Goal: Transaction & Acquisition: Purchase product/service

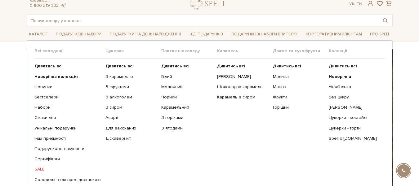
scroll to position [20, 0]
click at [84, 179] on link "Солодощі з експрес-доставкою" at bounding box center [67, 180] width 66 height 6
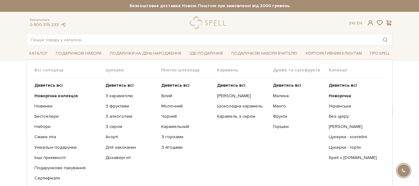
click at [47, 71] on span "Всі солодощі" at bounding box center [69, 70] width 71 height 6
click at [40, 84] on b "Дивитись всі" at bounding box center [48, 85] width 28 height 5
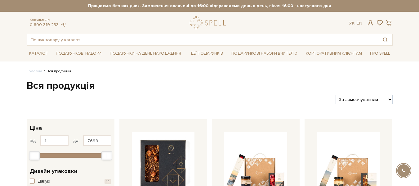
click at [386, 99] on select "За замовчуванням За Ціною (зростання) За Ціною (зменшення) Новинки За популярні…" at bounding box center [364, 100] width 57 height 10
click at [306, 100] on div at bounding box center [178, 100] width 309 height 10
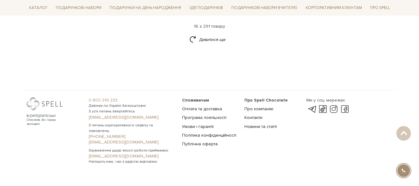
scroll to position [851, 0]
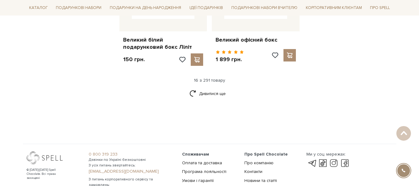
click at [208, 78] on div "16 з 291 товару" at bounding box center [209, 81] width 371 height 6
click at [213, 88] on link "Дивитися ще" at bounding box center [210, 93] width 40 height 11
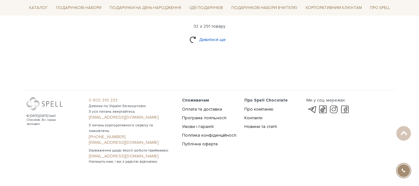
scroll to position [1547, 0]
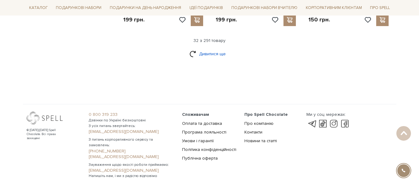
click at [210, 48] on link "Дивитися ще" at bounding box center [210, 53] width 40 height 11
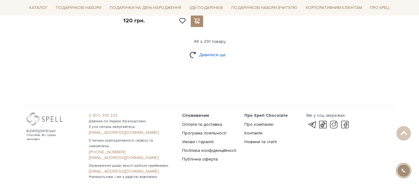
scroll to position [2333, 0]
click at [210, 49] on link "Дивитися ще" at bounding box center [210, 54] width 40 height 11
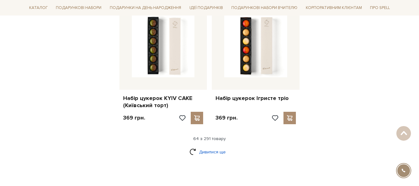
scroll to position [3013, 0]
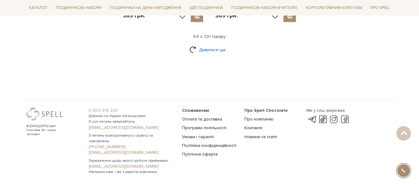
click at [207, 44] on link "Дивитися ще" at bounding box center [210, 49] width 40 height 11
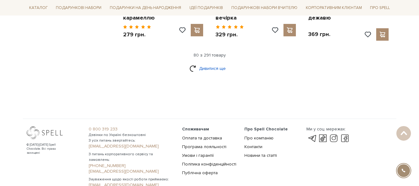
scroll to position [3673, 0]
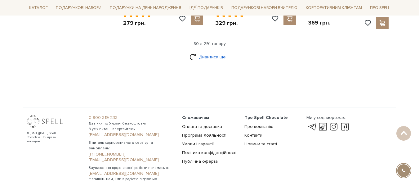
click at [214, 52] on link "Дивитися ще" at bounding box center [210, 57] width 40 height 11
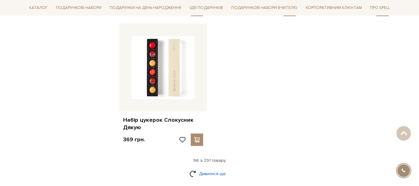
scroll to position [4458, 0]
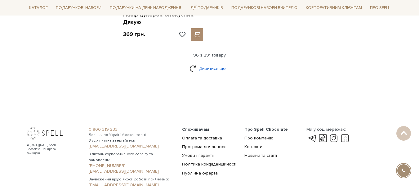
click at [213, 63] on link "Дивитися ще" at bounding box center [210, 68] width 40 height 11
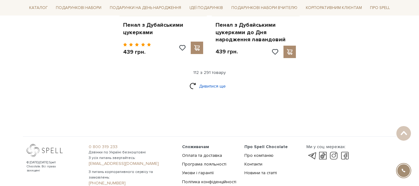
scroll to position [5123, 0]
click at [211, 80] on link "Дивитися ще" at bounding box center [210, 85] width 40 height 11
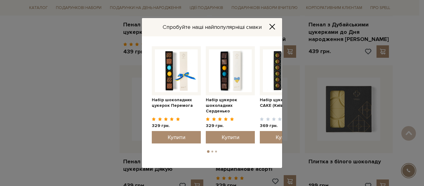
click at [272, 26] on icon "Close" at bounding box center [272, 27] width 6 height 6
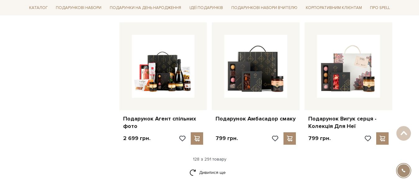
scroll to position [5686, 0]
click at [206, 167] on link "Дивитися ще" at bounding box center [210, 172] width 40 height 11
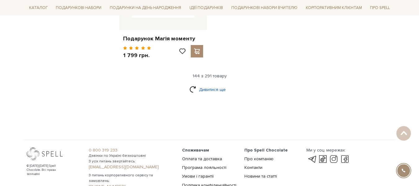
scroll to position [6540, 0]
click at [196, 84] on link "Дивитися ще" at bounding box center [210, 89] width 40 height 11
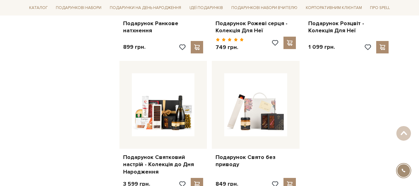
scroll to position [7225, 0]
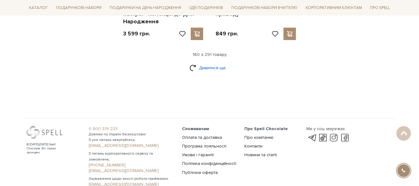
click at [199, 62] on link "Дивитися ще" at bounding box center [210, 67] width 40 height 11
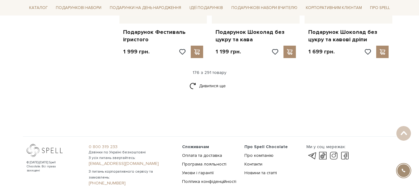
scroll to position [7891, 0]
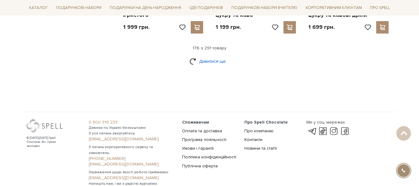
click at [206, 56] on link "Дивитися ще" at bounding box center [210, 61] width 40 height 11
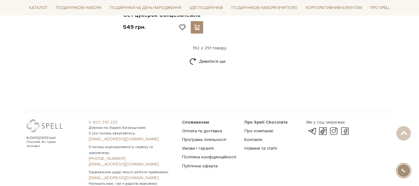
scroll to position [8642, 0]
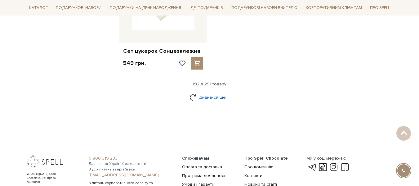
click at [214, 92] on link "Дивитися ще" at bounding box center [210, 97] width 40 height 11
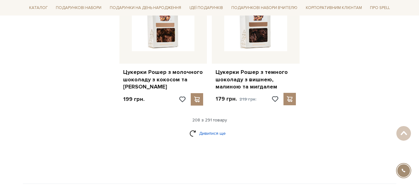
scroll to position [9288, 0]
click at [210, 128] on link "Дивитися ще" at bounding box center [210, 133] width 40 height 11
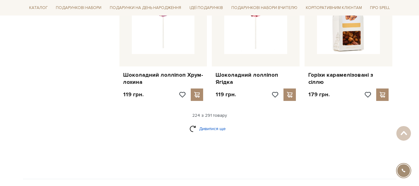
scroll to position [9945, 0]
click at [196, 124] on link "Дивитися ще" at bounding box center [210, 129] width 40 height 11
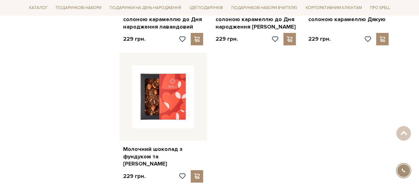
scroll to position [10700, 0]
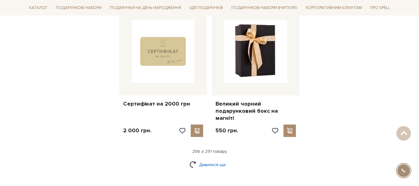
scroll to position [11445, 0]
click at [198, 159] on link "Дивитися ще" at bounding box center [210, 164] width 40 height 11
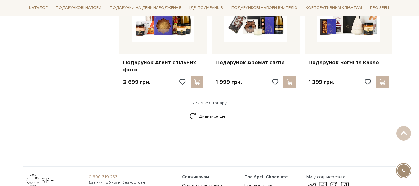
scroll to position [12131, 0]
click at [209, 110] on link "Дивитися ще" at bounding box center [210, 115] width 40 height 11
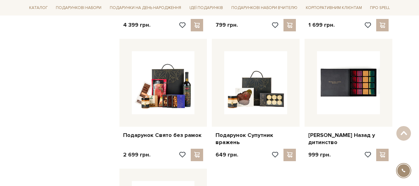
scroll to position [12805, 0]
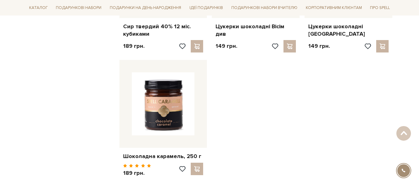
scroll to position [12945, 0]
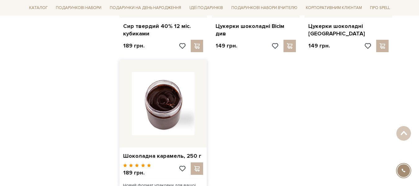
click at [160, 72] on img at bounding box center [163, 103] width 63 height 63
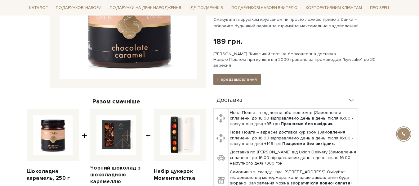
click at [231, 74] on button "Передзамовлення" at bounding box center [237, 79] width 47 height 11
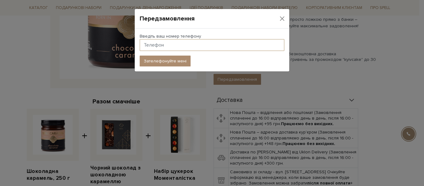
click at [192, 42] on input "text" at bounding box center [212, 45] width 145 height 12
click at [228, 26] on div "Передзамовлення" at bounding box center [212, 19] width 155 height 20
click at [278, 17] on button "Close" at bounding box center [281, 18] width 9 height 9
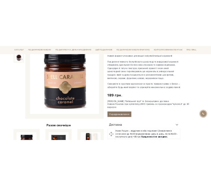
scroll to position [94, 0]
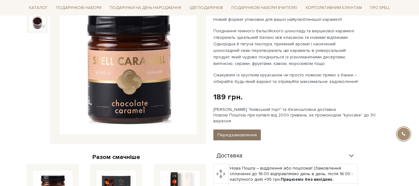
click at [250, 129] on button "Передзамовлення" at bounding box center [237, 134] width 47 height 11
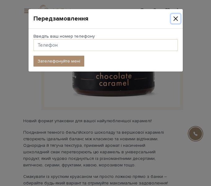
click at [176, 18] on button "Close" at bounding box center [175, 18] width 9 height 9
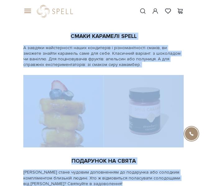
scroll to position [1034, 0]
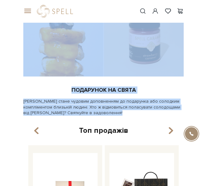
drag, startPoint x: 21, startPoint y: 52, endPoint x: 152, endPoint y: 112, distance: 144.0
copy div "Spell – це виробник якісного шоколаду із різноманітними яскравими смаками, який…"
